Goal: Information Seeking & Learning: Compare options

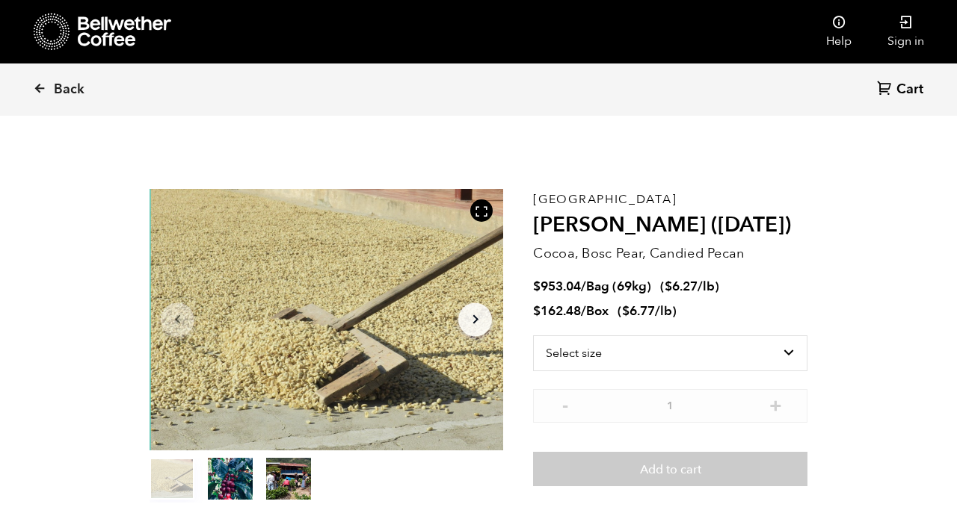
scroll to position [650, 640]
click at [65, 99] on link "Back" at bounding box center [79, 89] width 93 height 51
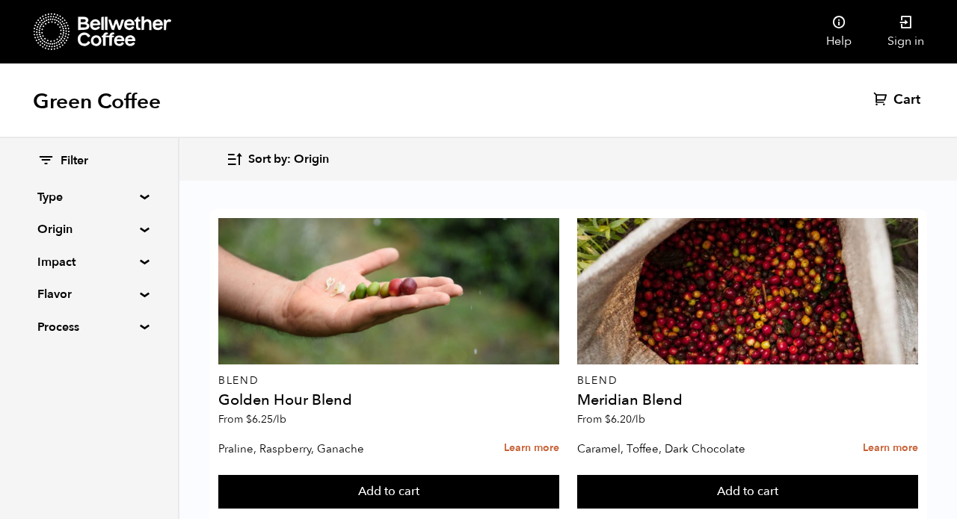
scroll to position [1287, 0]
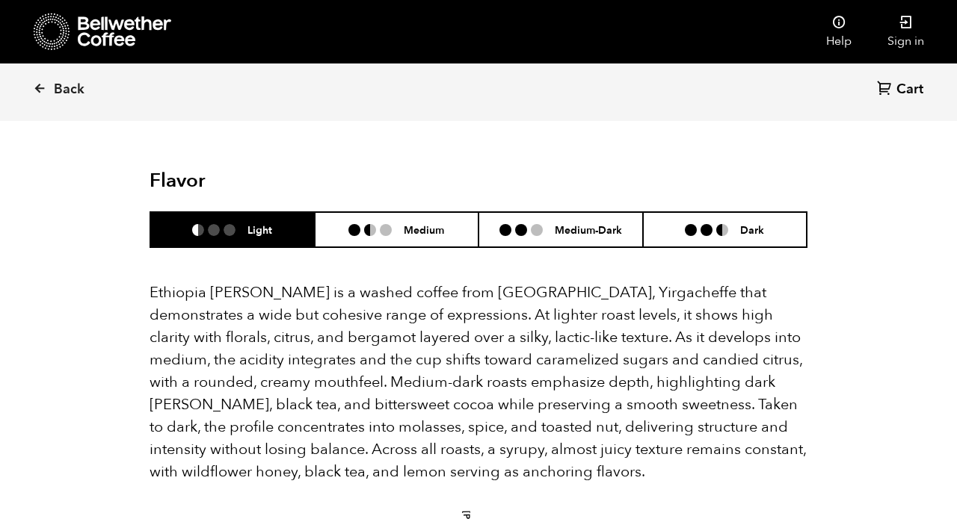
scroll to position [967, 0]
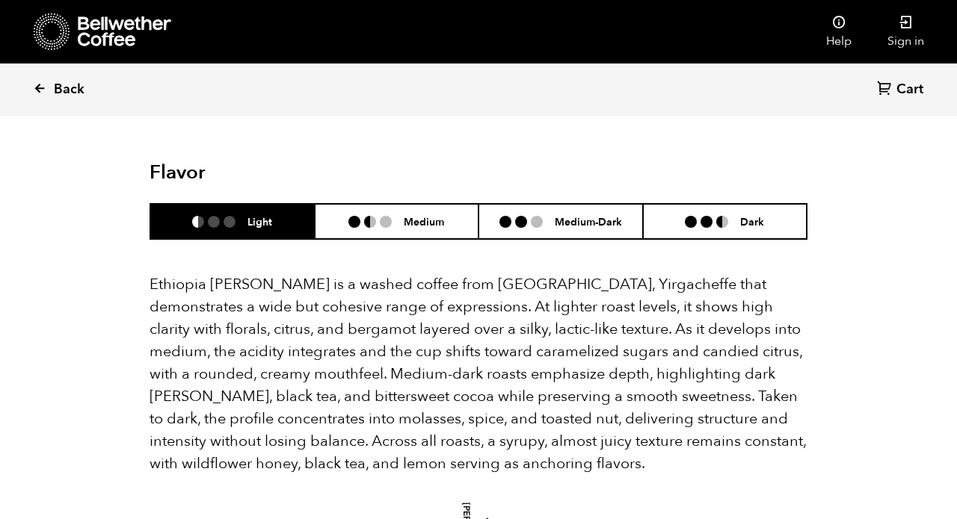
click at [60, 89] on span "Back" at bounding box center [69, 90] width 31 height 18
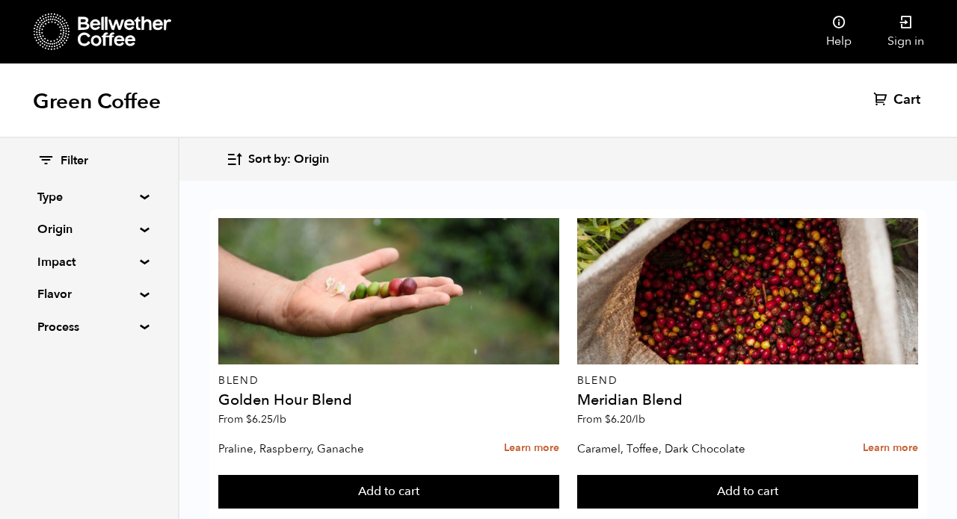
scroll to position [2503, 0]
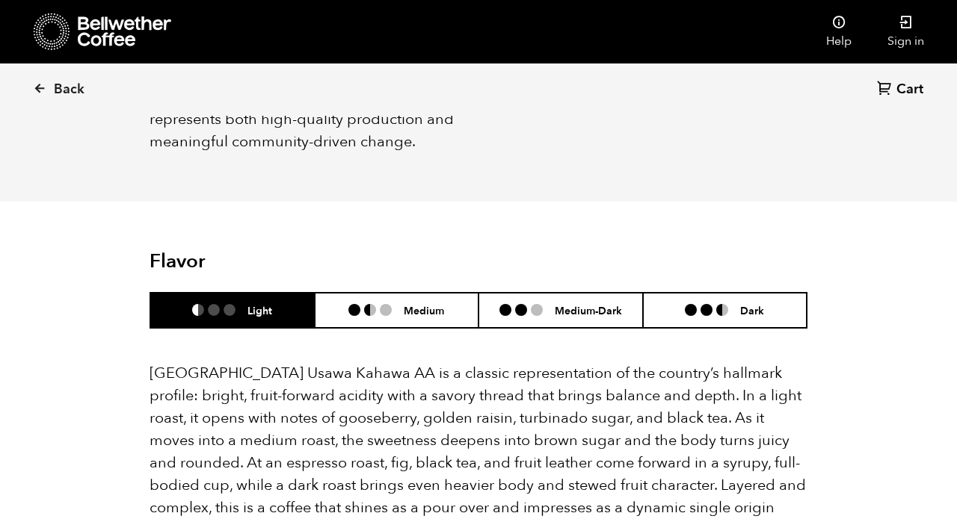
scroll to position [910, 0]
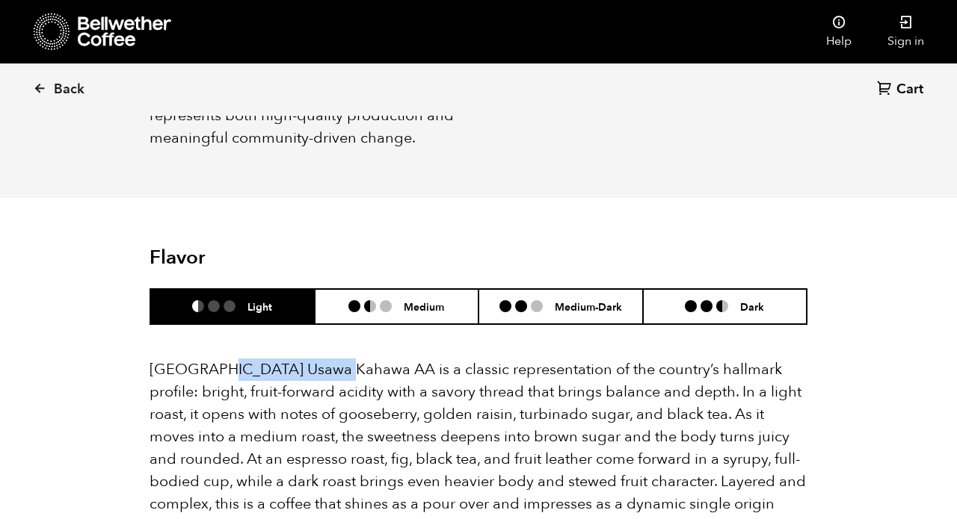
drag, startPoint x: 213, startPoint y: 339, endPoint x: 336, endPoint y: 342, distance: 123.4
click at [336, 359] on p "Tanzania Usawa Kahawa AA is a classic representation of the country’s hallmark …" at bounding box center [478, 448] width 658 height 179
copy p "Usawa Kahawa AA"
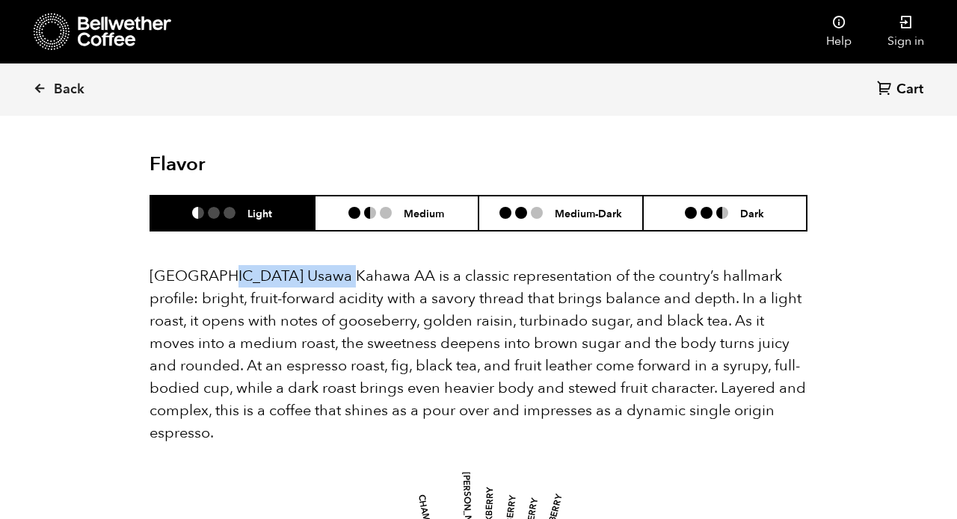
scroll to position [1007, 0]
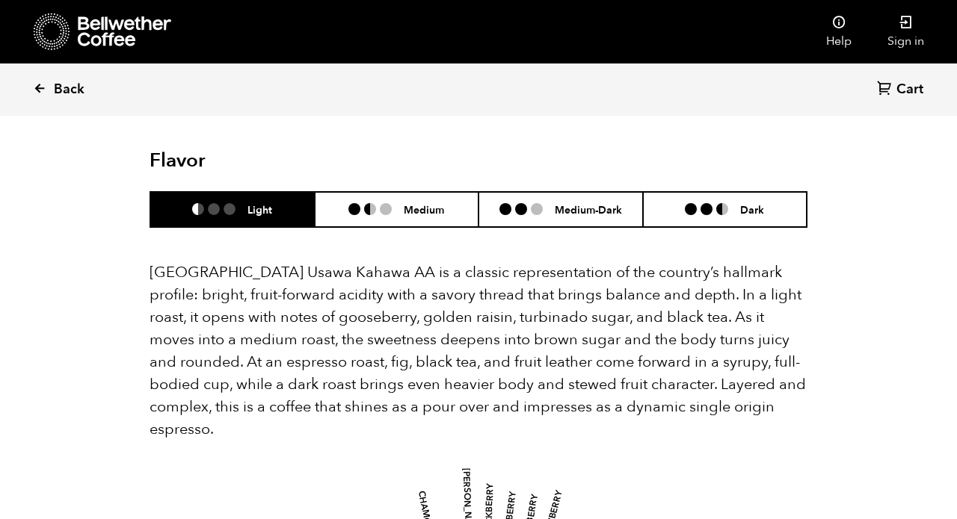
click at [67, 93] on span "Back" at bounding box center [69, 90] width 31 height 18
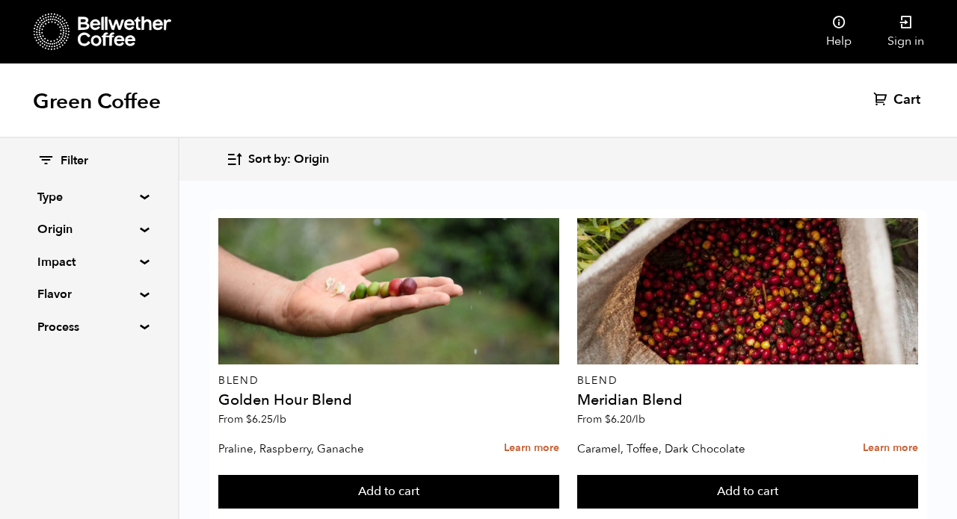
scroll to position [681, 0]
